Goal: Task Accomplishment & Management: Complete application form

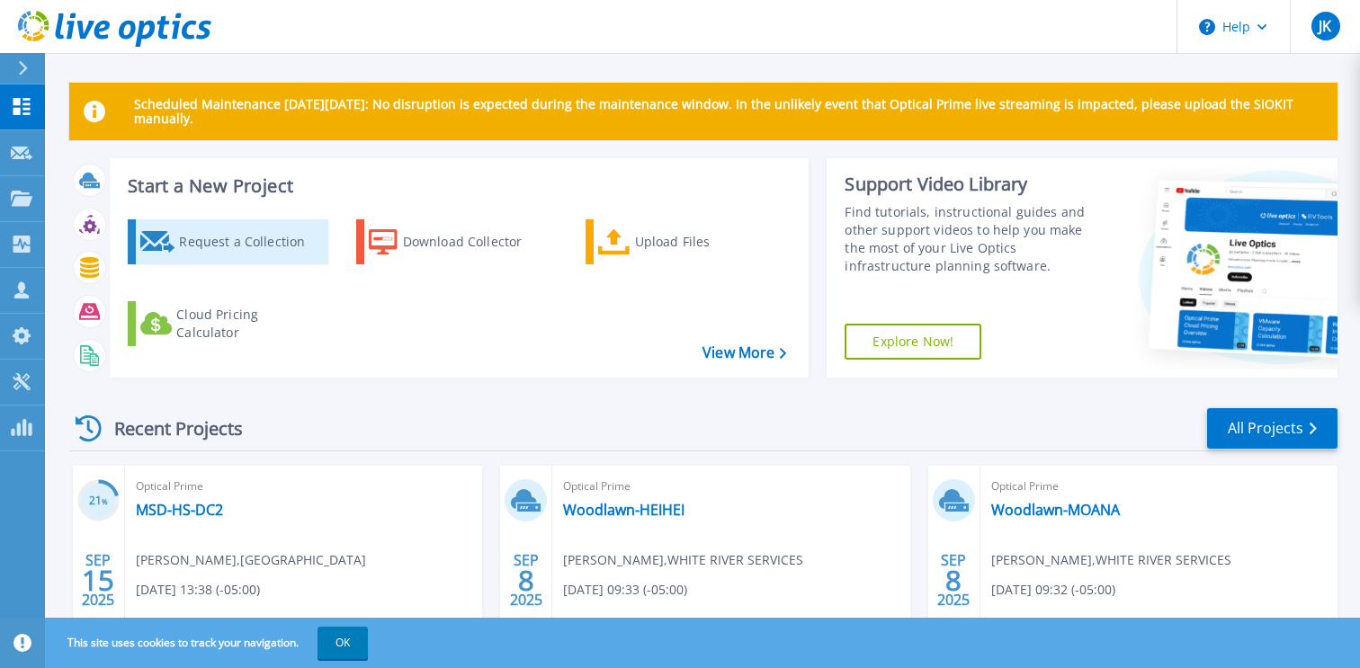
click at [255, 237] on div "Request a Collection" at bounding box center [251, 242] width 144 height 36
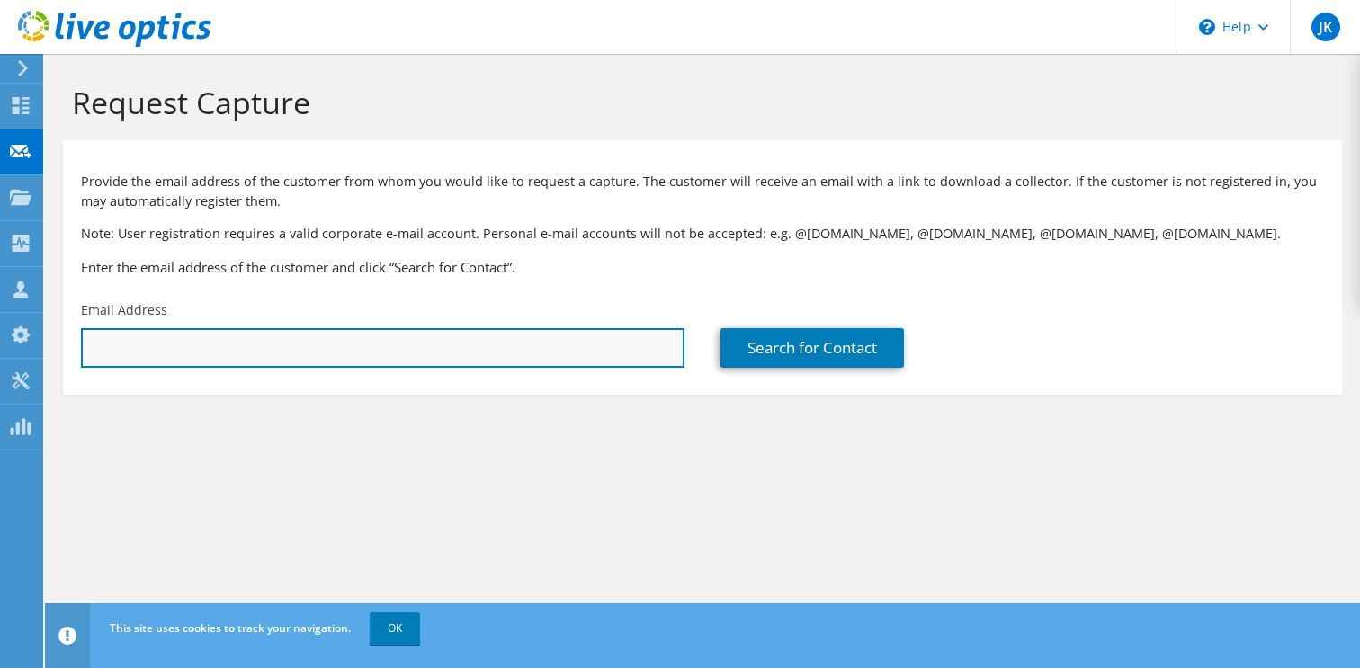
click at [446, 345] on input "text" at bounding box center [383, 348] width 604 height 40
paste input "dhuddleston@lcs.k12.ar.us"
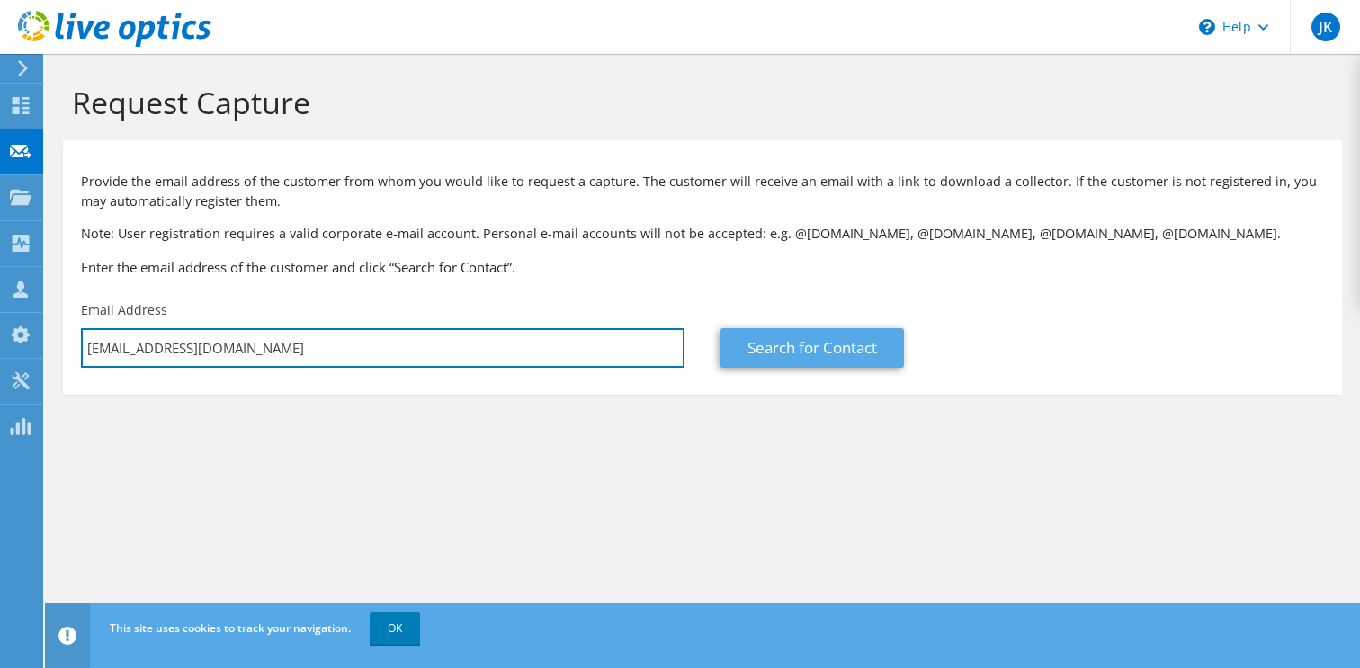
type input "dhuddleston@lcs.k12.ar.us"
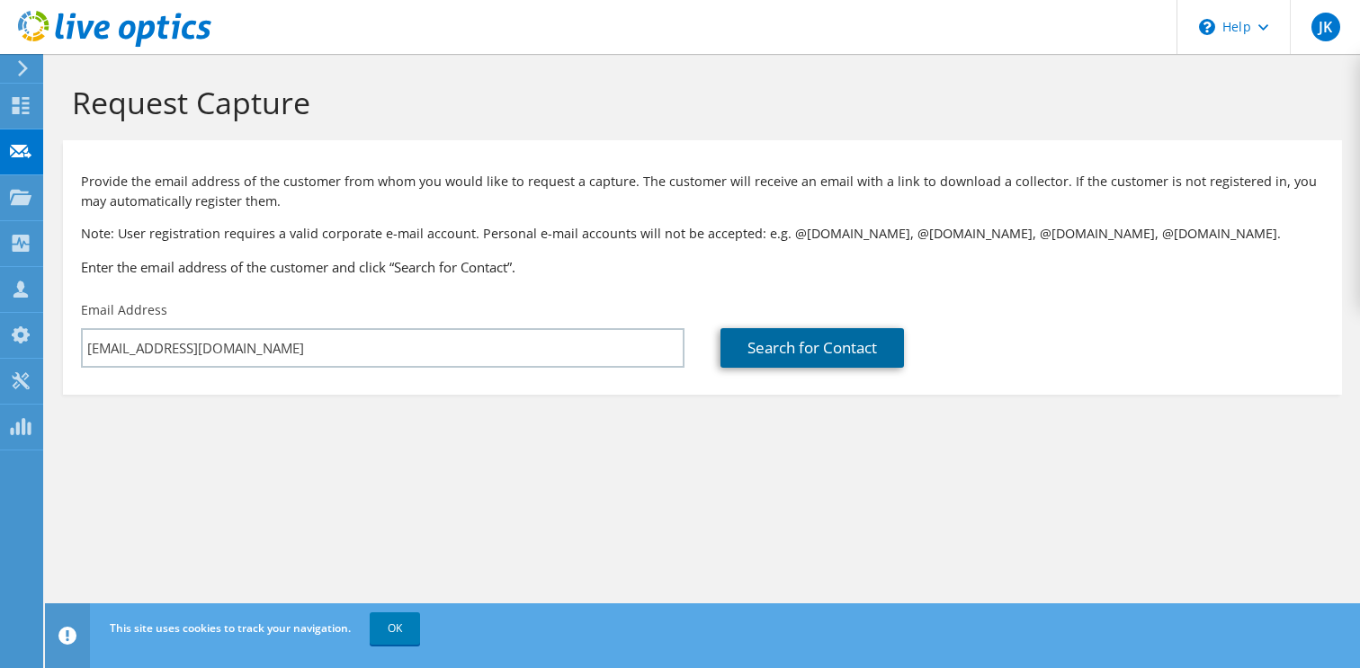
click at [873, 353] on link "Search for Contact" at bounding box center [811, 348] width 183 height 40
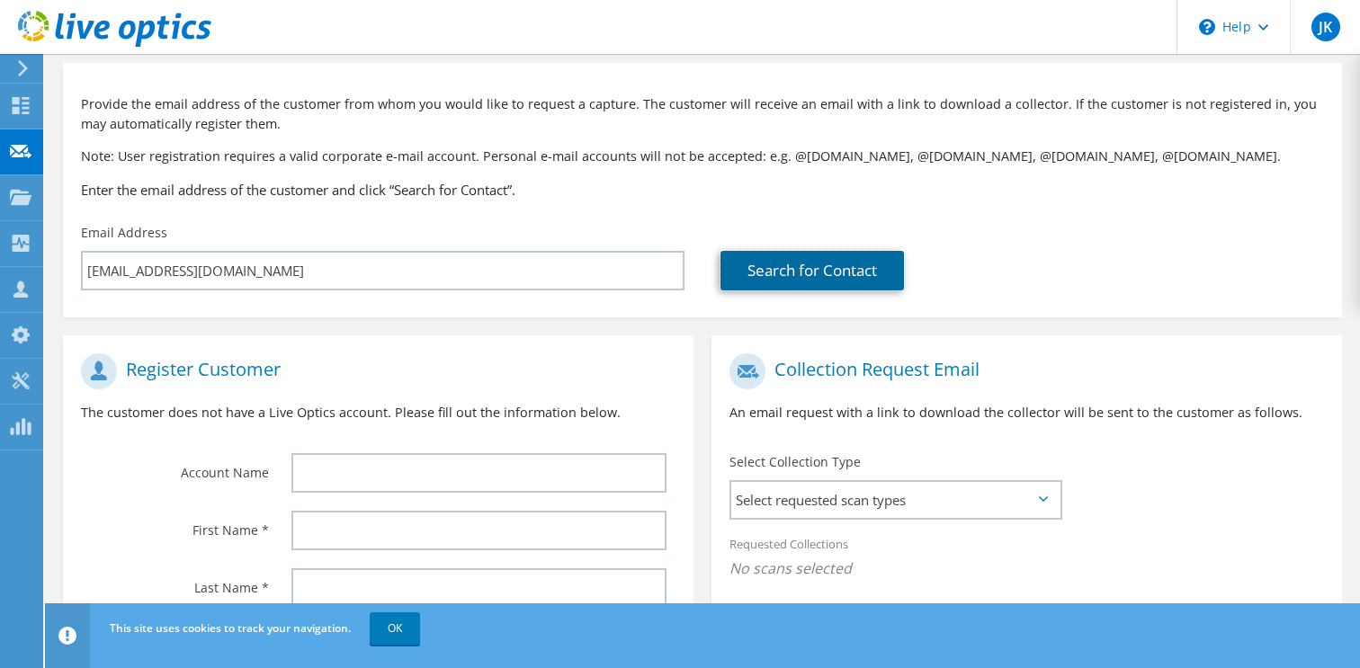
scroll to position [81, 0]
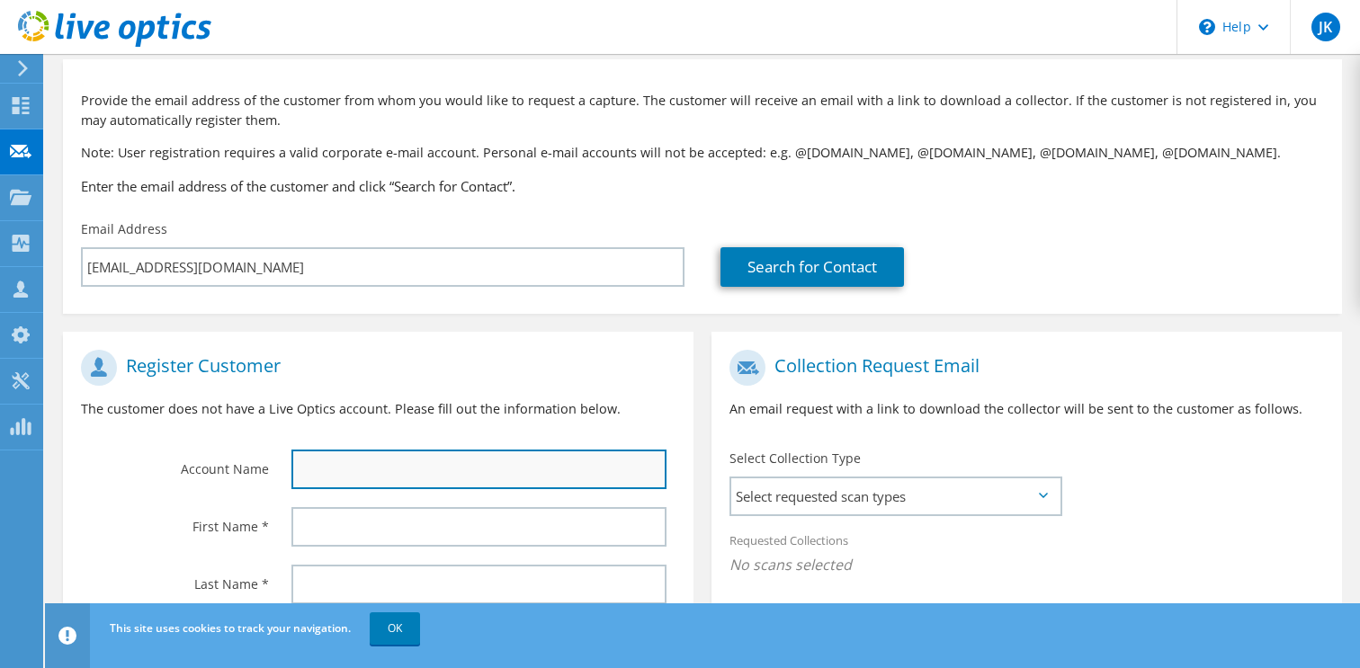
click at [425, 472] on input "text" at bounding box center [478, 470] width 375 height 40
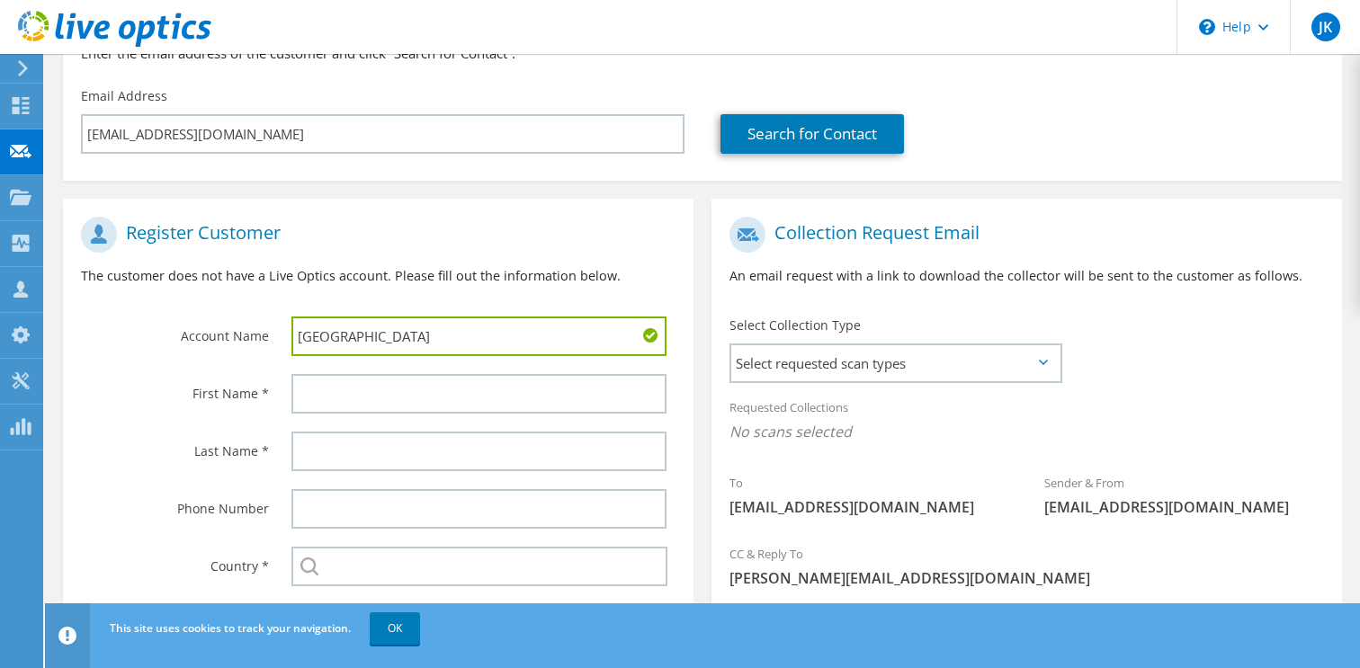
scroll to position [216, 0]
type input "Lafayette County Schools"
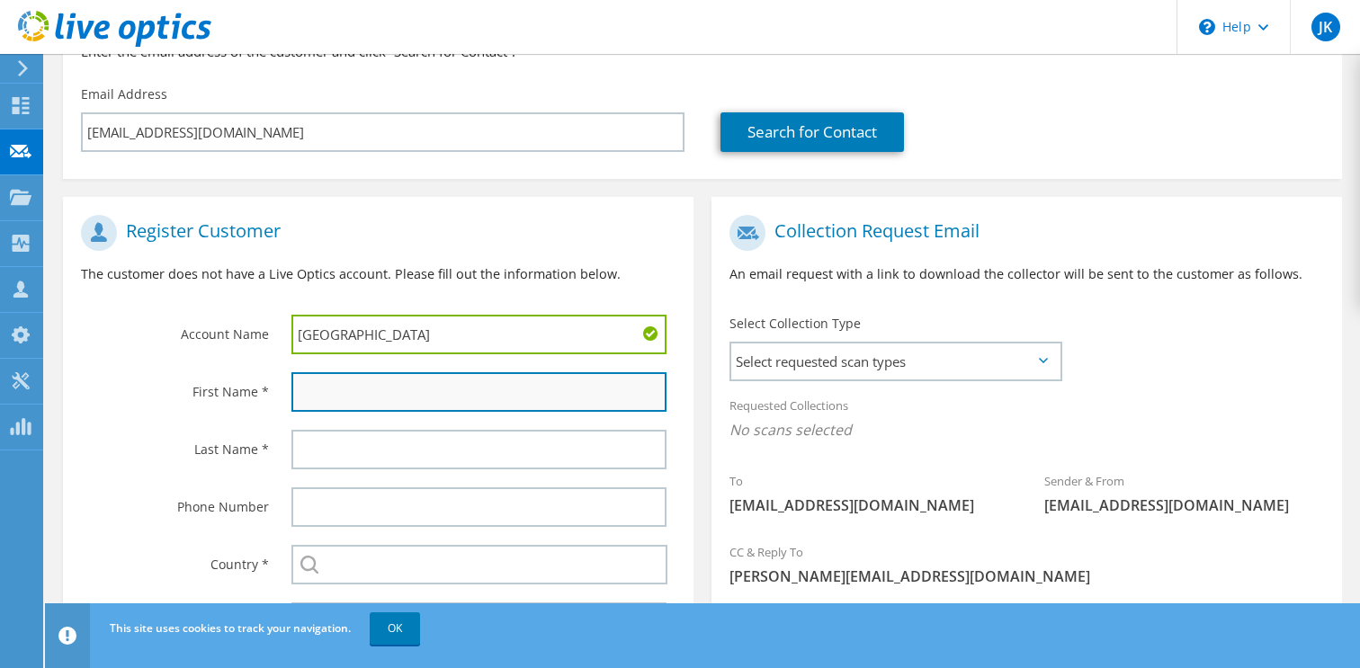
click at [435, 398] on input "text" at bounding box center [478, 392] width 375 height 40
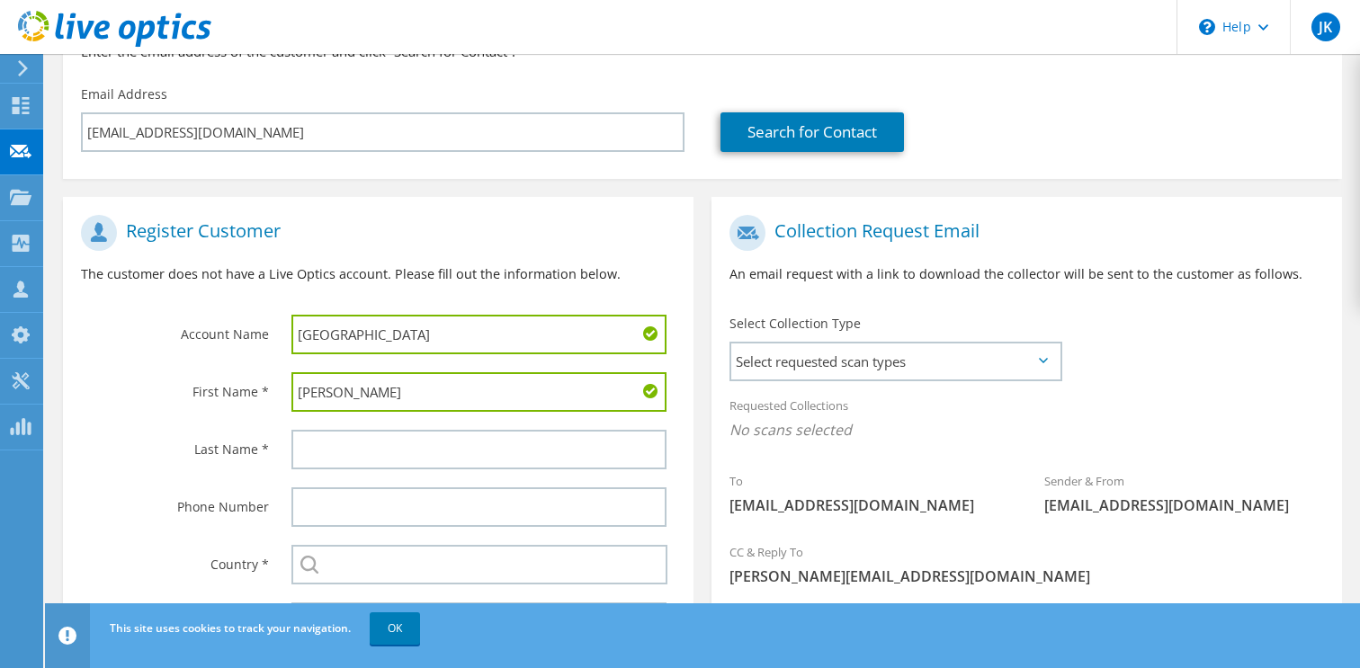
type input "Dustin"
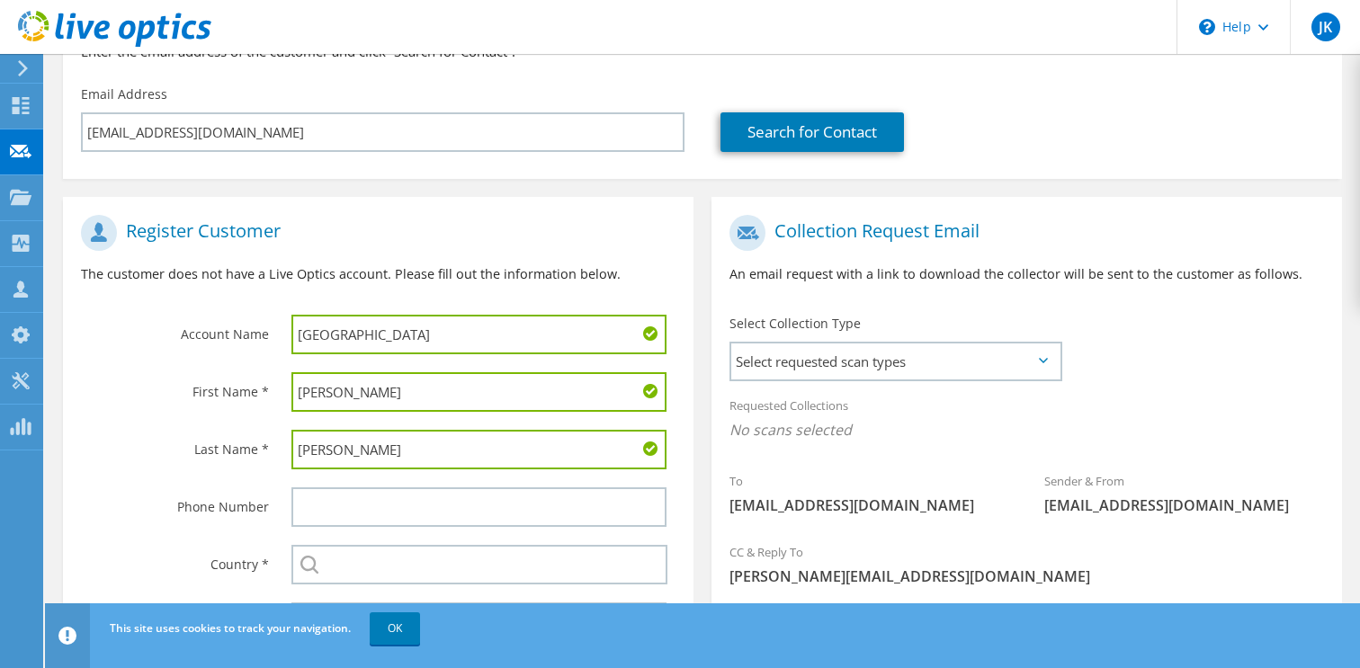
scroll to position [336, 0]
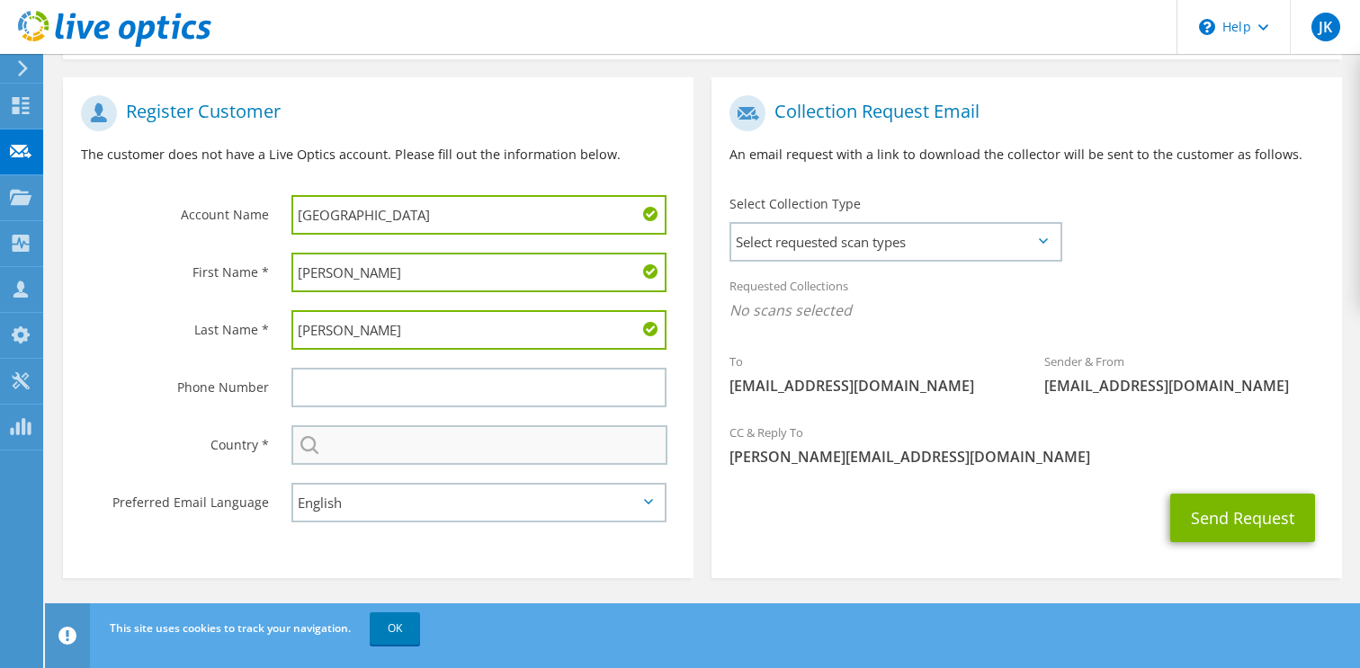
type input "Huddleson"
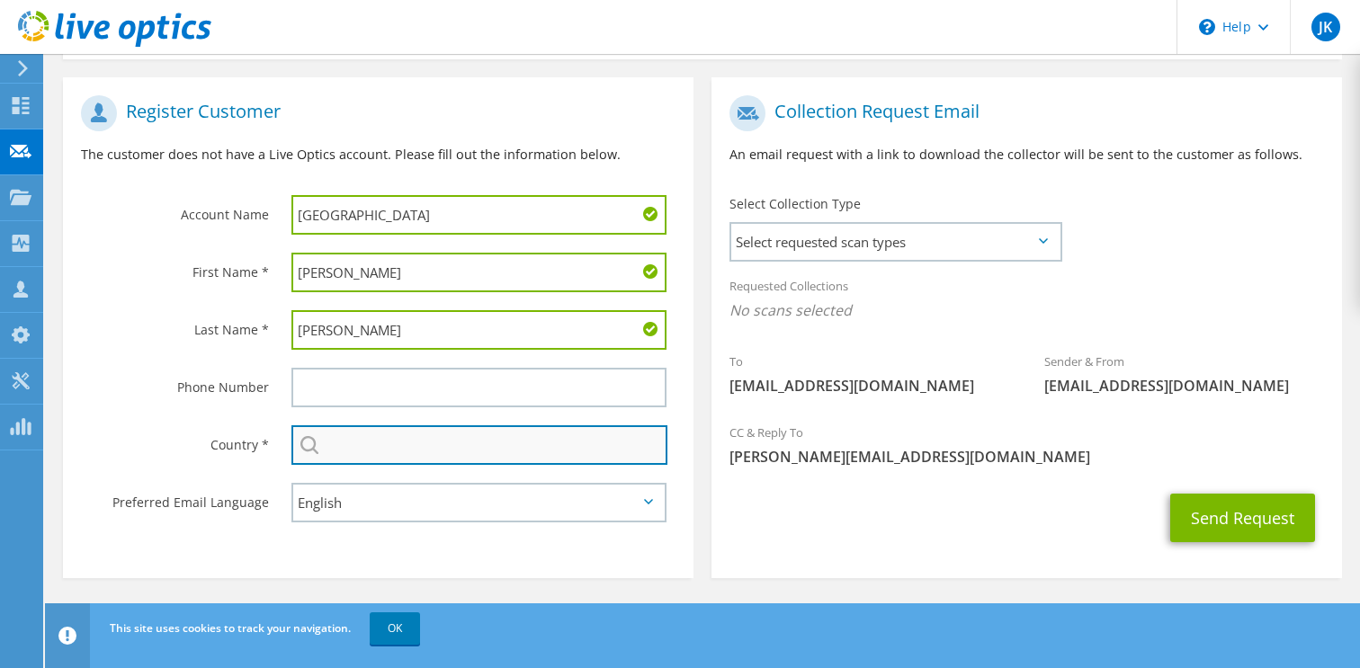
click at [350, 451] on input "text" at bounding box center [479, 445] width 376 height 40
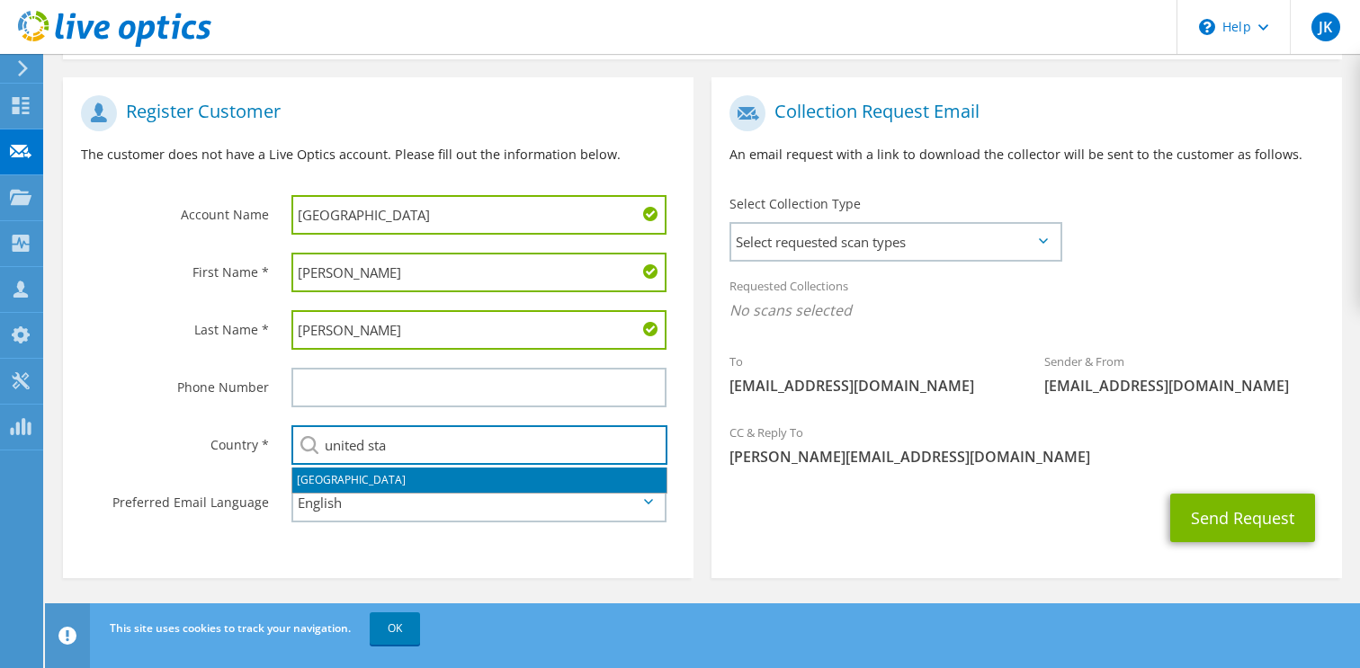
click at [341, 480] on li "United States" at bounding box center [479, 480] width 374 height 25
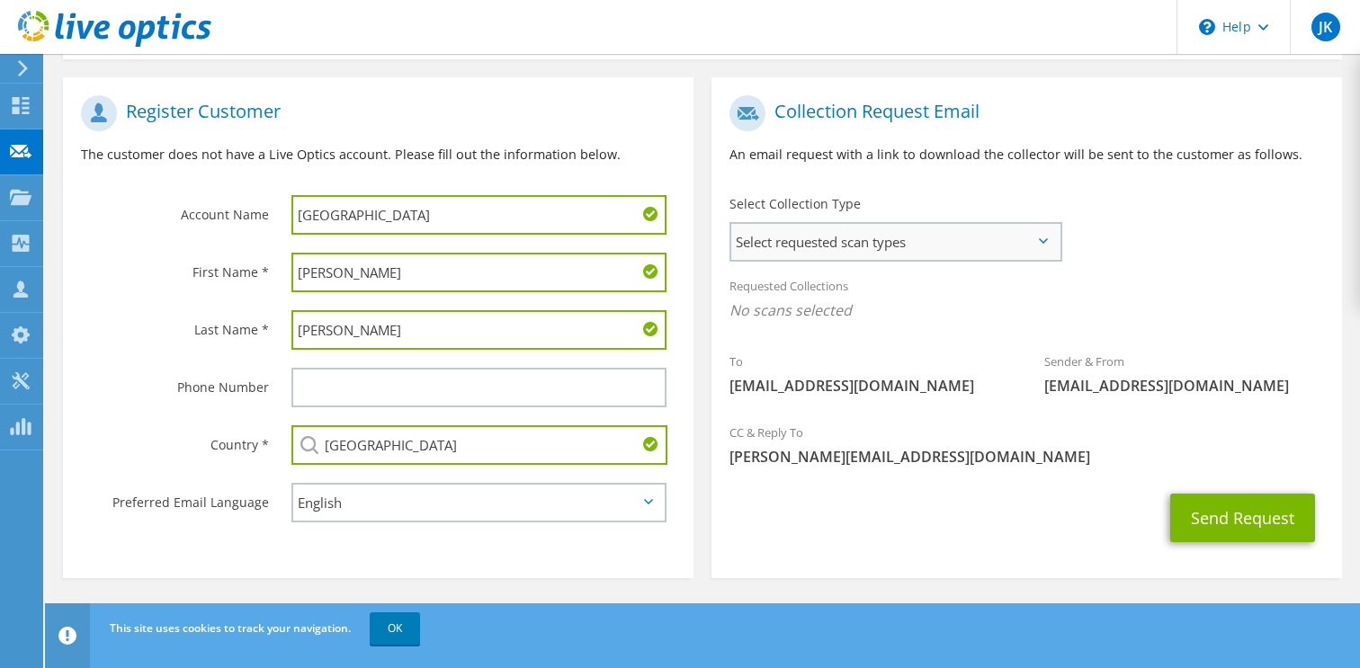
type input "United States"
click at [854, 245] on span "Select requested scan types" at bounding box center [895, 242] width 328 height 36
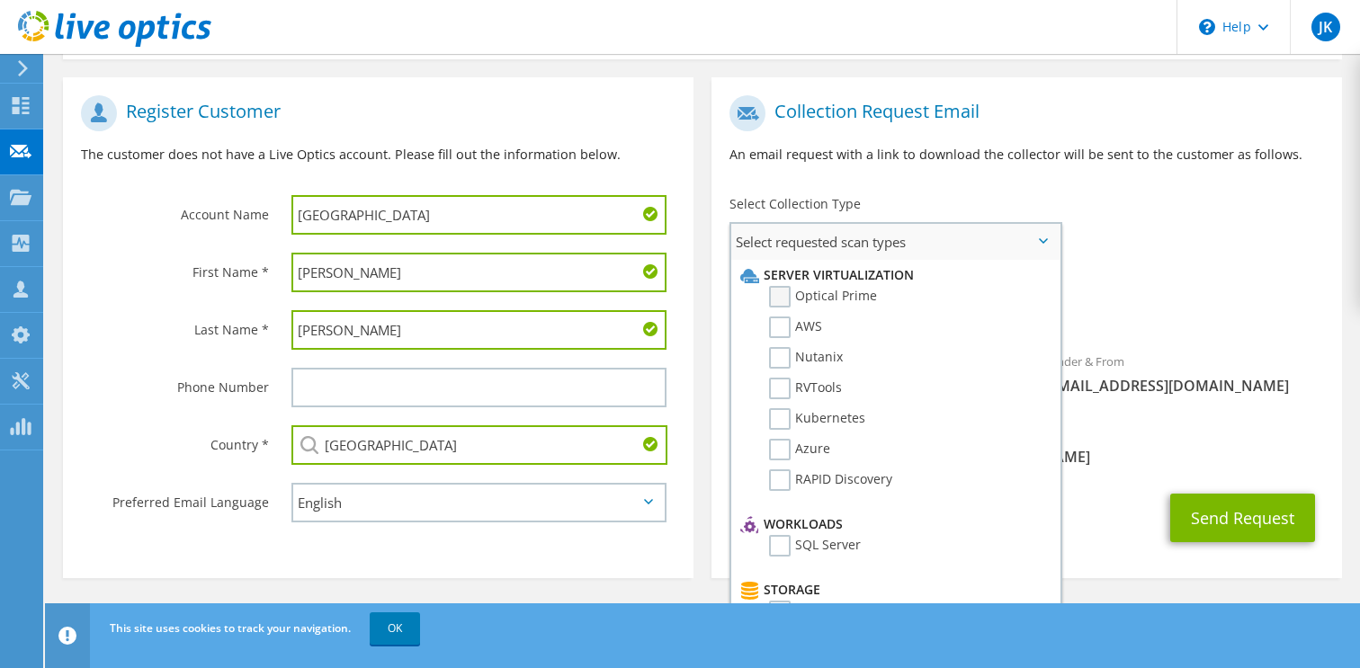
click at [815, 290] on label "Optical Prime" at bounding box center [823, 297] width 108 height 22
click at [0, 0] on input "Optical Prime" at bounding box center [0, 0] width 0 height 0
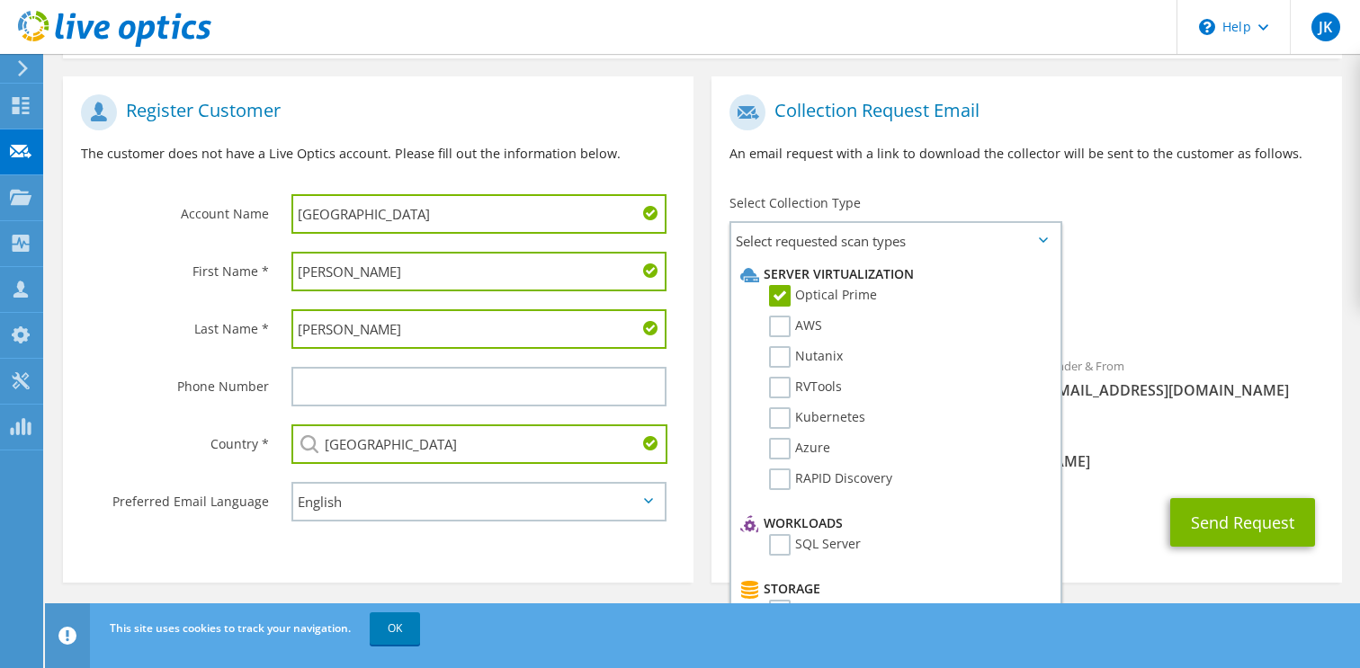
click at [1135, 297] on div "Requested Collections No scans selected Optical Prime" at bounding box center [1026, 302] width 631 height 72
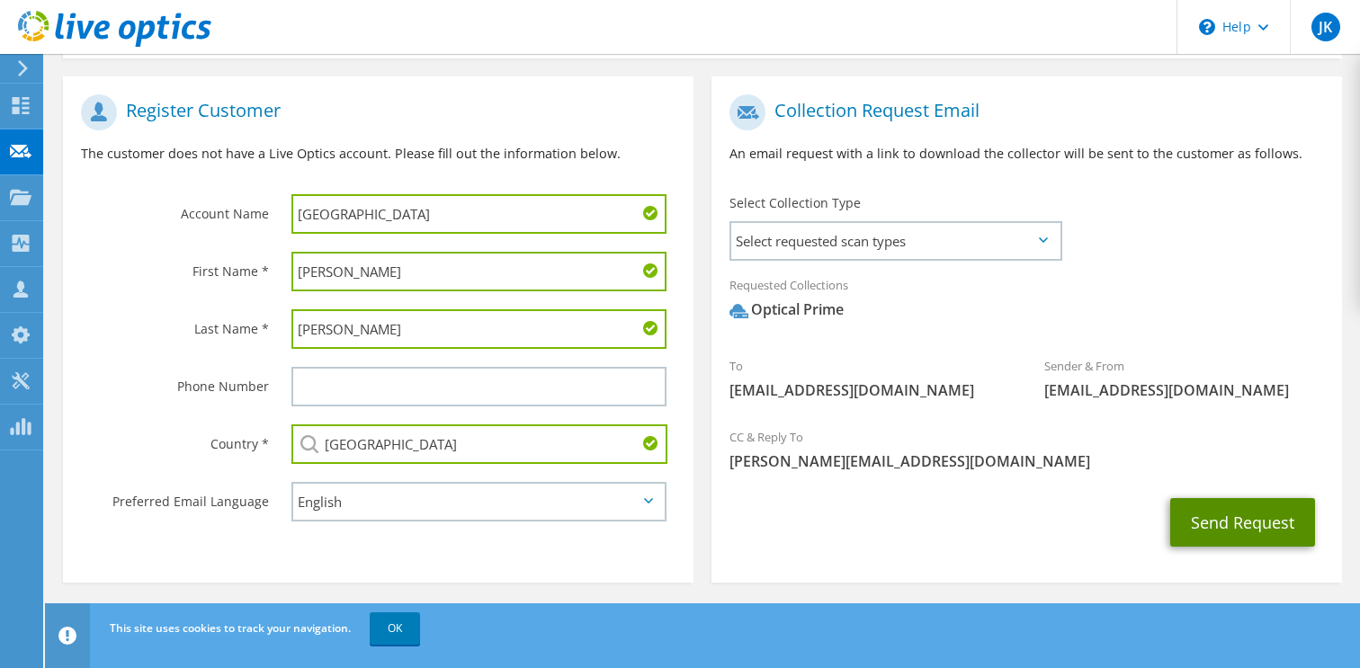
click at [1211, 531] on button "Send Request" at bounding box center [1242, 522] width 145 height 49
